Goal: Navigation & Orientation: Find specific page/section

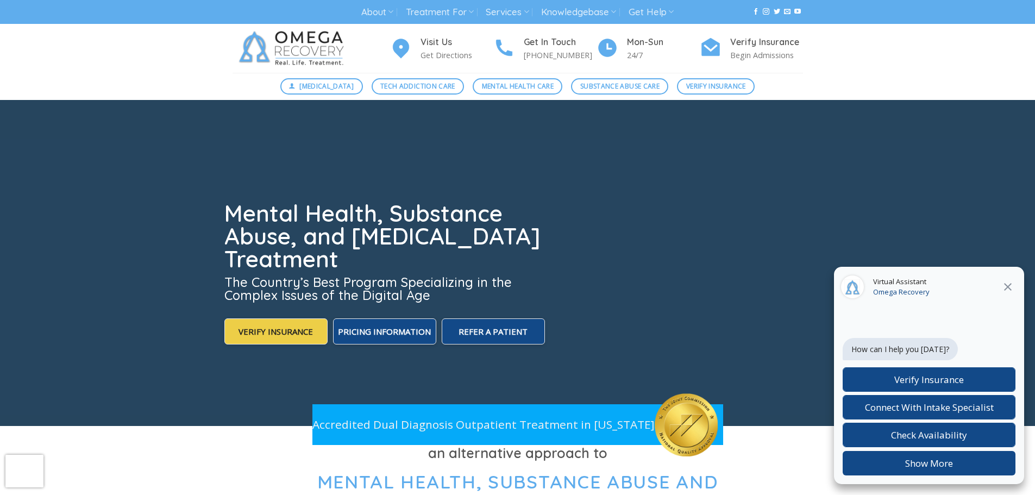
click at [1007, 285] on icon at bounding box center [1008, 286] width 13 height 13
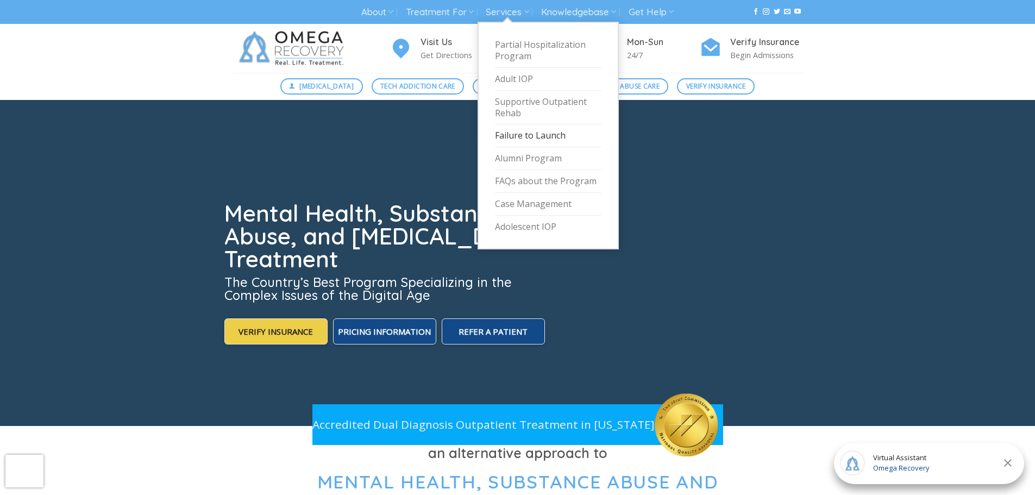
click at [536, 134] on link "Failure to Launch" at bounding box center [548, 135] width 107 height 23
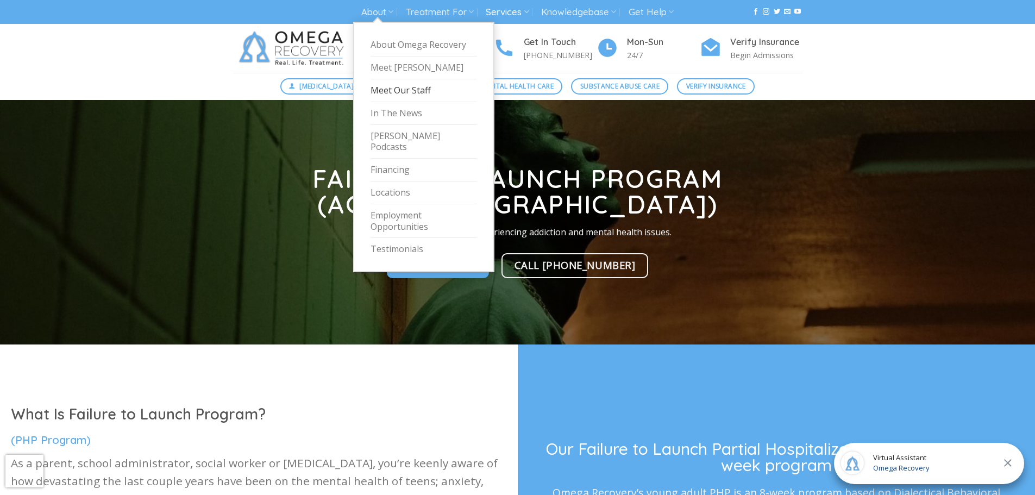
click at [418, 91] on link "Meet Our Staff" at bounding box center [424, 90] width 107 height 23
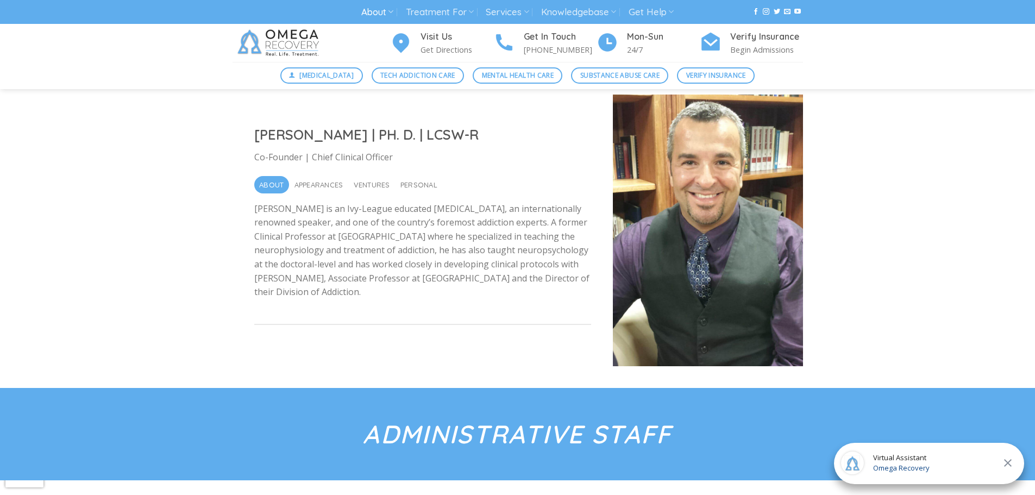
scroll to position [109, 0]
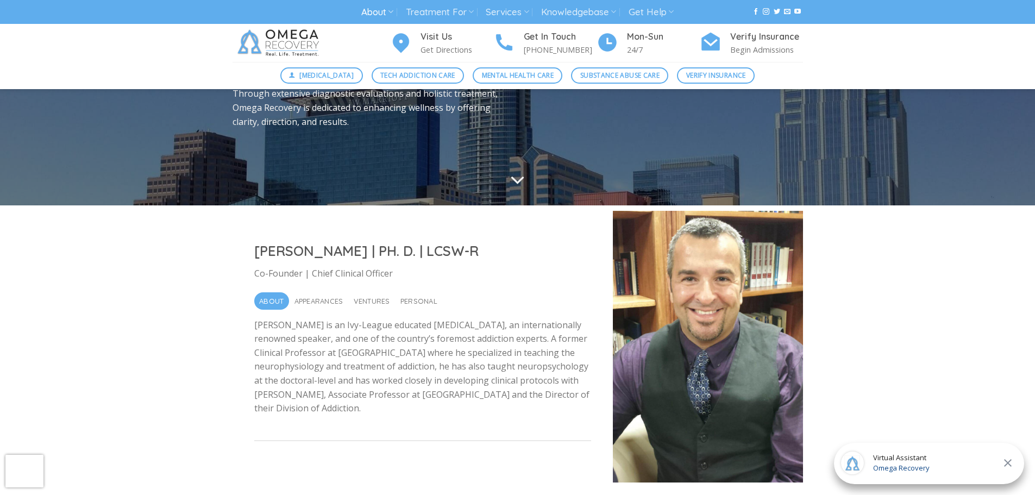
click at [515, 177] on icon "Scroll for more" at bounding box center [517, 179] width 15 height 27
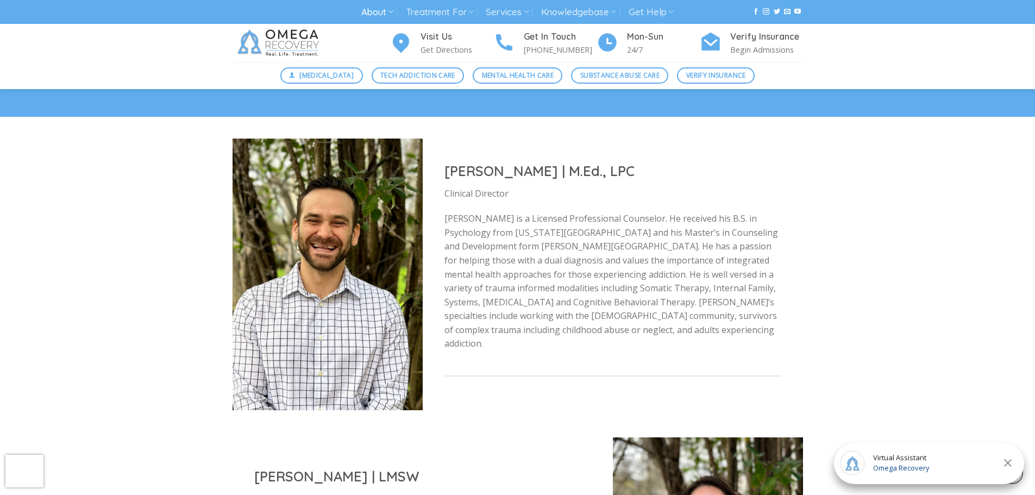
scroll to position [1294, 0]
